Goal: Task Accomplishment & Management: Use online tool/utility

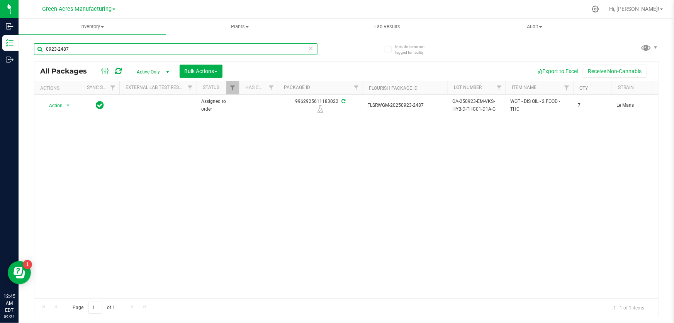
click at [228, 53] on input "0923-2487" at bounding box center [176, 49] width 284 height 12
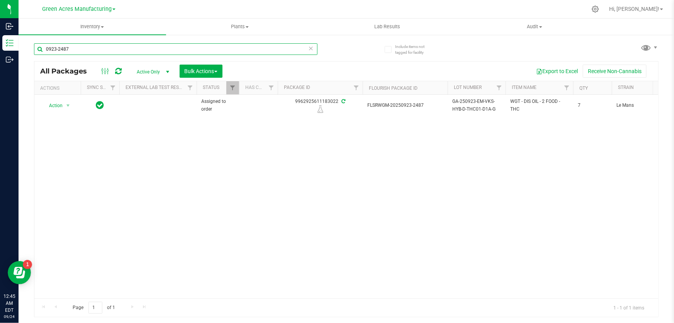
paste input "GA-250923-EM-VKS-HYB-D-THC01"
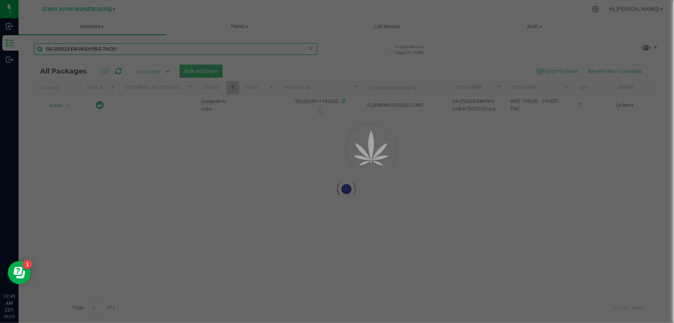
type input "GA-250923-EM-VKS-HYB-D-THC01"
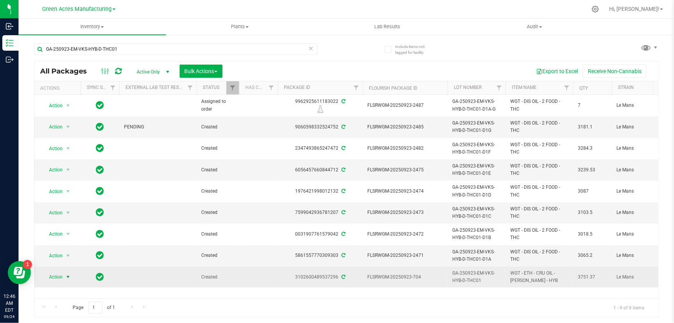
click at [62, 279] on span "Action" at bounding box center [52, 276] width 21 height 11
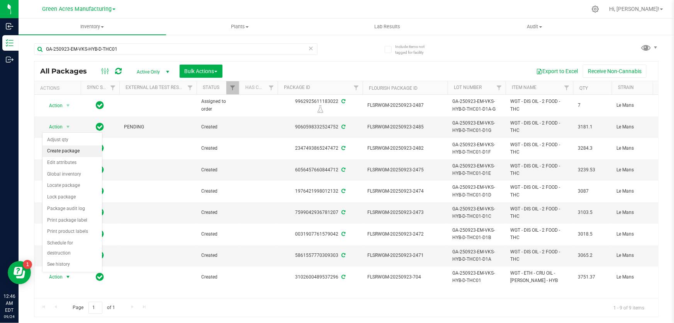
click at [81, 150] on li "Create package" at bounding box center [73, 151] width 60 height 12
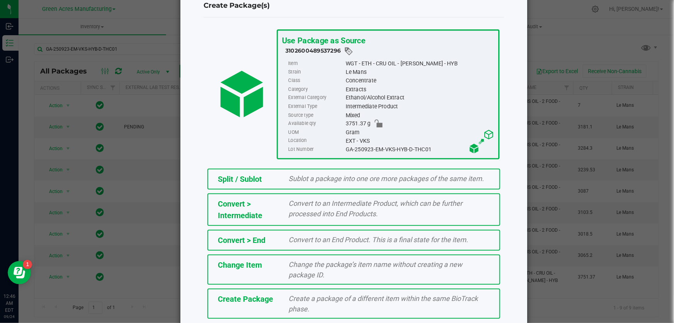
scroll to position [53, 0]
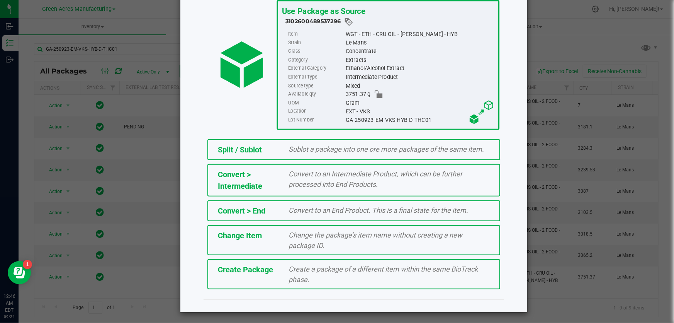
click at [309, 267] on span "Create a package of a different item within the same BioTrack phase." at bounding box center [383, 274] width 189 height 19
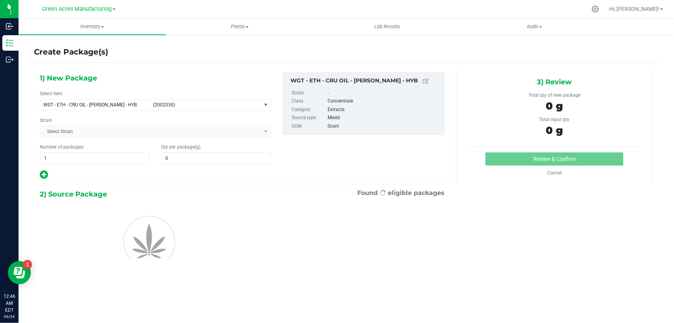
type input "0.0000"
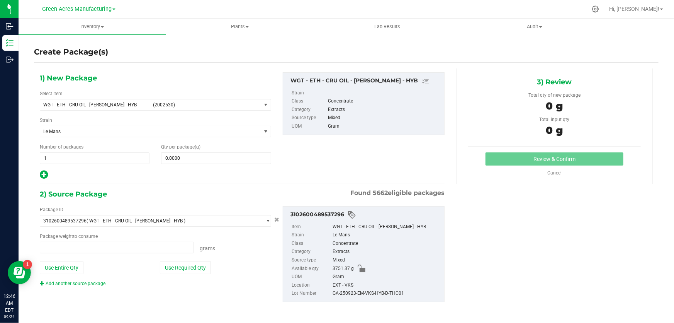
type input "0.0000 g"
click at [456, 103] on div "3) Review Total qty of new package 0 g Total input qty 0 g Review & Confirm" at bounding box center [554, 126] width 197 height 116
click at [127, 104] on span "WGT - ETH - CRU OIL - [PERSON_NAME] - HYB" at bounding box center [95, 104] width 105 height 5
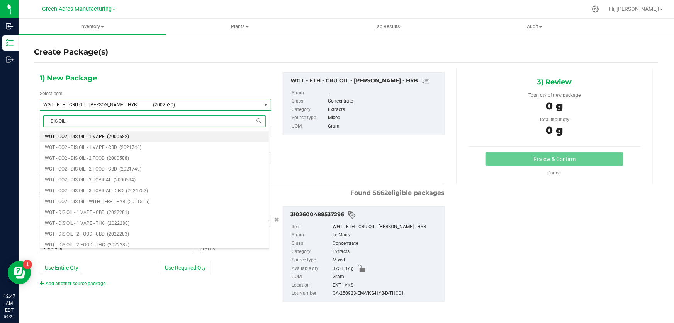
type input "DIS OIL"
click at [87, 246] on span "WGT - DIS OIL - 2 FOOD - THC" at bounding box center [75, 244] width 60 height 5
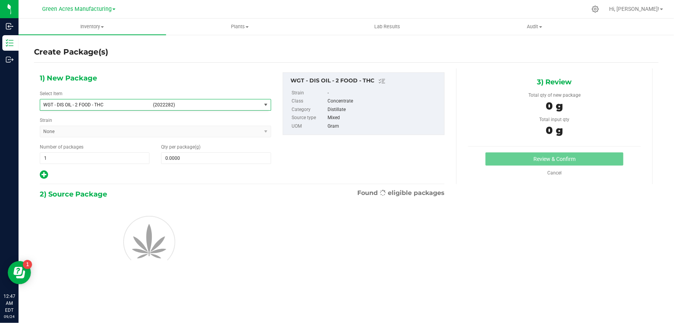
type input "0.0000"
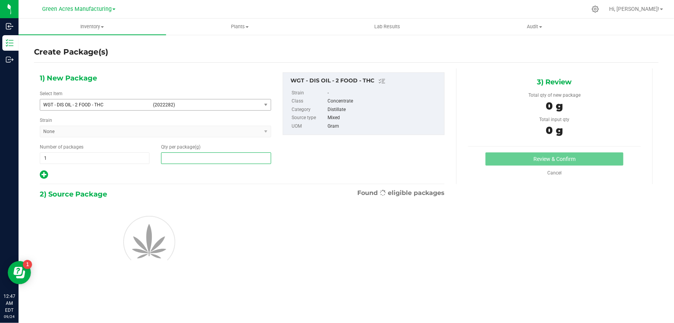
click at [205, 153] on span at bounding box center [216, 158] width 110 height 12
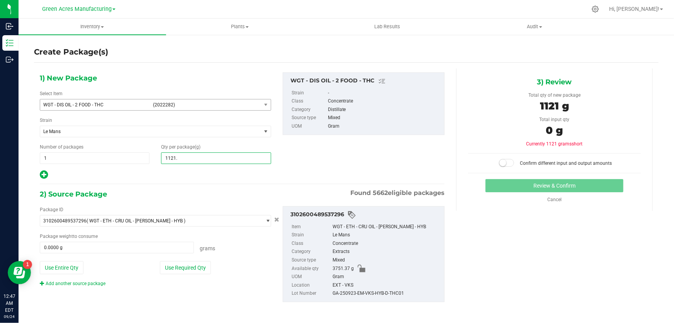
type input "1121.1"
type input "1,121.1000"
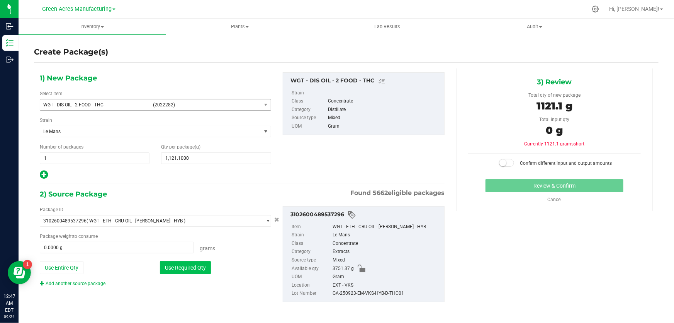
click at [175, 272] on button "Use Required Qty" at bounding box center [185, 267] width 51 height 13
type input "1121.1000 g"
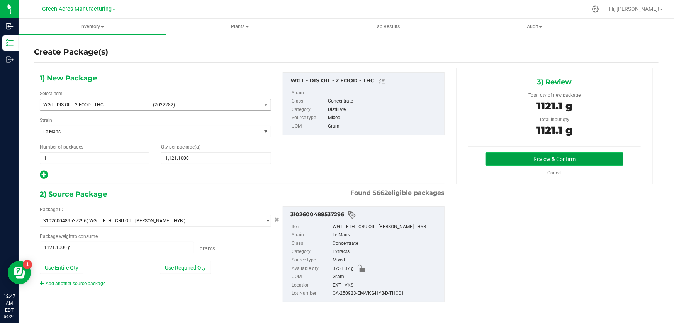
click at [509, 162] on button "Review & Confirm" at bounding box center [555, 158] width 138 height 13
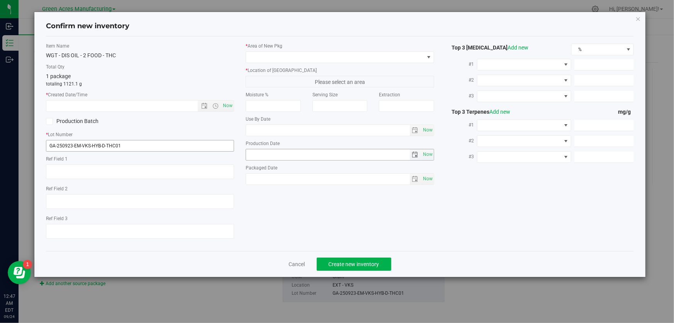
type textarea "JARS A-I"
click at [151, 149] on input "GA-250923-EM-VKS-HYB-D-THC01" at bounding box center [140, 146] width 188 height 12
type input "GA-250923-EM-VKS-HYB-D-THC01-D2A"
click at [128, 168] on textarea at bounding box center [140, 171] width 188 height 15
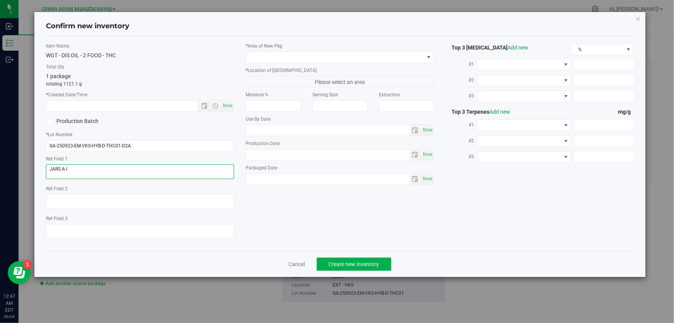
click at [128, 168] on textarea at bounding box center [140, 171] width 188 height 15
type textarea "D2A"
drag, startPoint x: 226, startPoint y: 101, endPoint x: 237, endPoint y: 100, distance: 11.2
click at [228, 102] on span "Now" at bounding box center [227, 105] width 13 height 11
type input "[DATE] 12:47 AM"
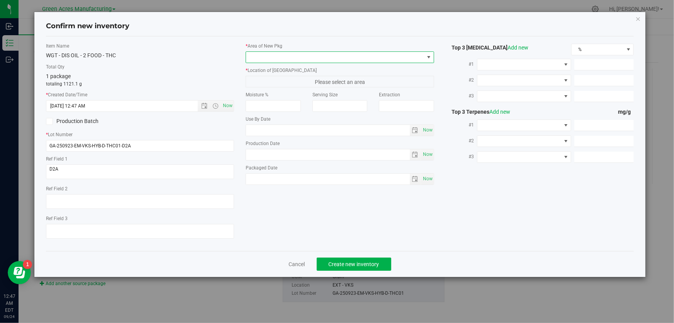
click at [272, 54] on span at bounding box center [335, 57] width 178 height 11
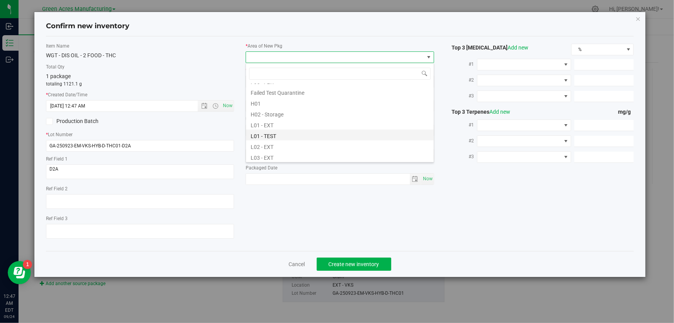
scroll to position [140, 0]
click at [282, 124] on li "L03 - EXT" at bounding box center [340, 121] width 188 height 11
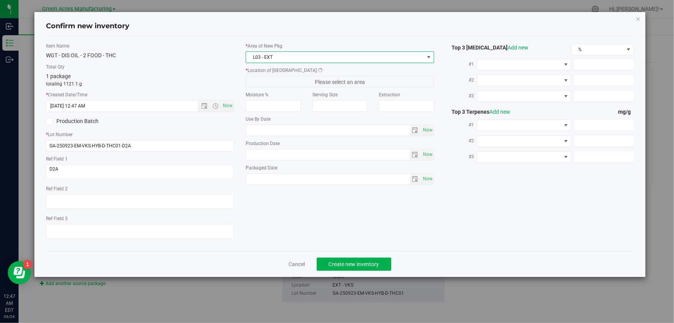
click at [297, 78] on span "Please select an area" at bounding box center [340, 82] width 188 height 12
click at [299, 81] on span "Please select an area" at bounding box center [340, 82] width 188 height 12
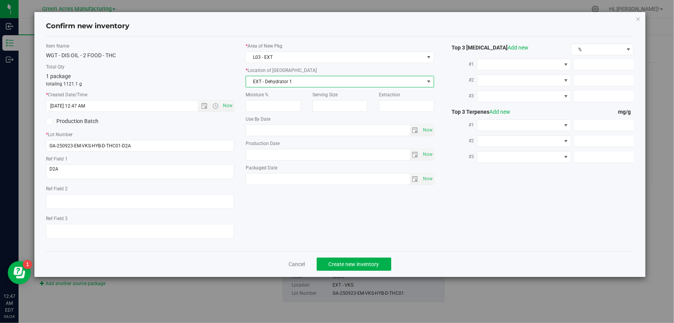
click at [275, 77] on span "EXT - Dehydrator 1" at bounding box center [335, 81] width 178 height 11
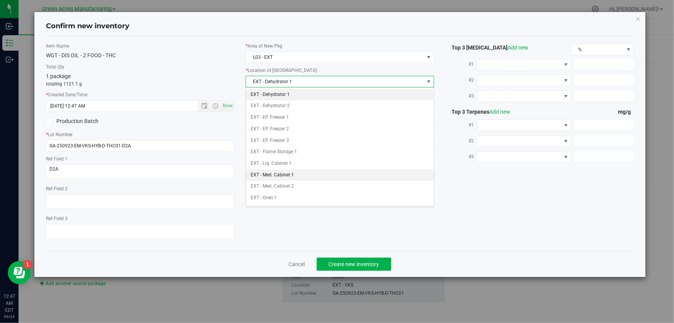
click at [298, 179] on li "EXT - Med. Cabinet 1" at bounding box center [340, 175] width 188 height 12
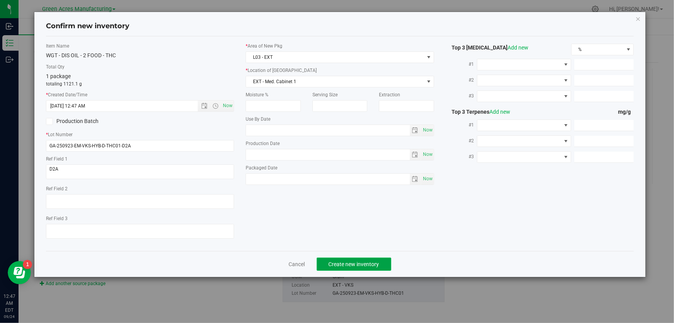
click at [336, 263] on span "Create new inventory" at bounding box center [354, 264] width 51 height 6
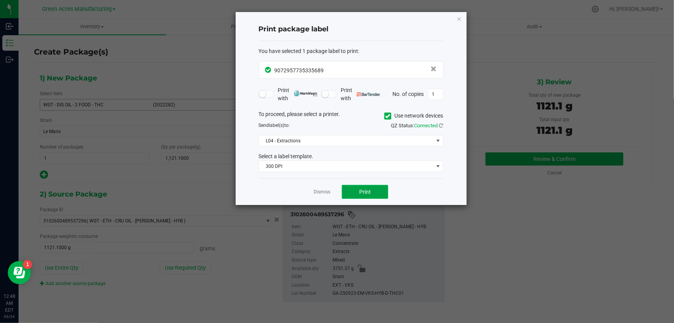
click at [370, 191] on span "Print" at bounding box center [365, 192] width 12 height 6
click at [370, 191] on div at bounding box center [351, 108] width 231 height 193
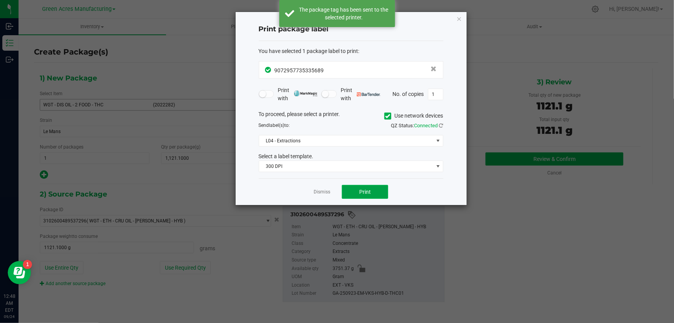
click at [370, 191] on span "Print" at bounding box center [365, 192] width 12 height 6
click at [321, 191] on link "Dismiss" at bounding box center [322, 192] width 17 height 7
